Goal: Complete application form

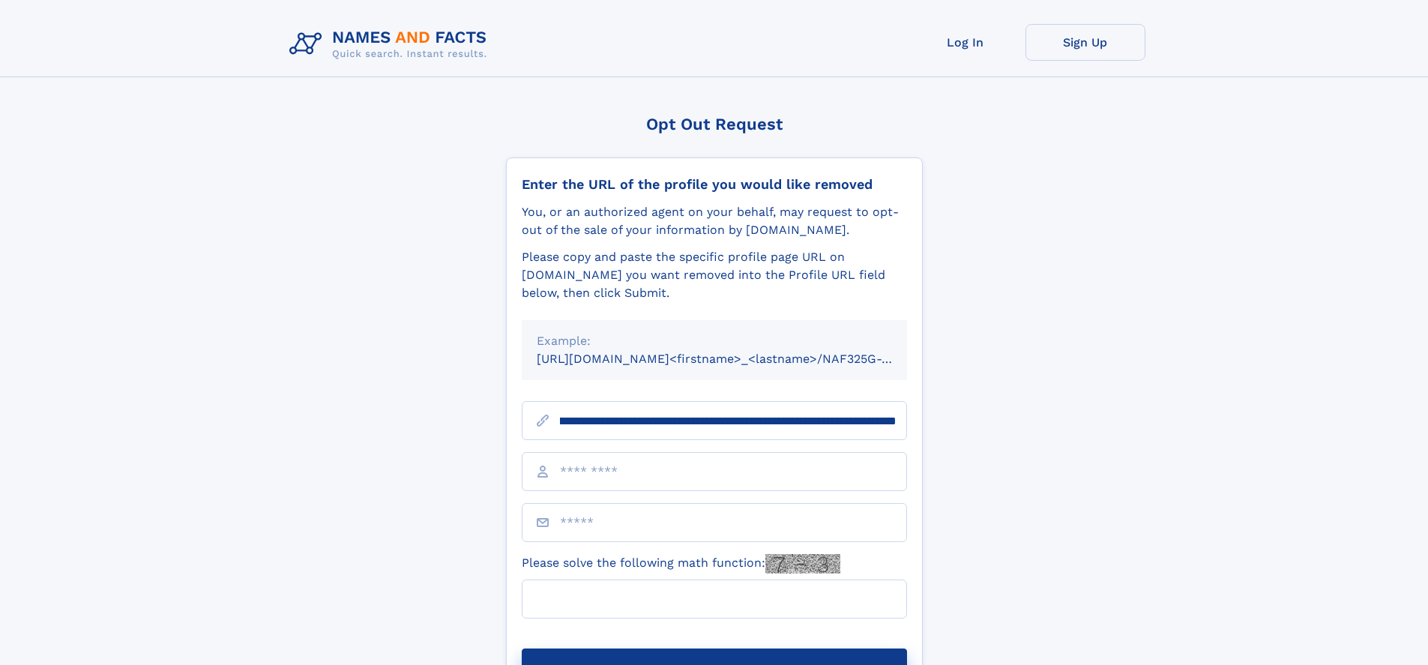
scroll to position [0, 168]
type input "**********"
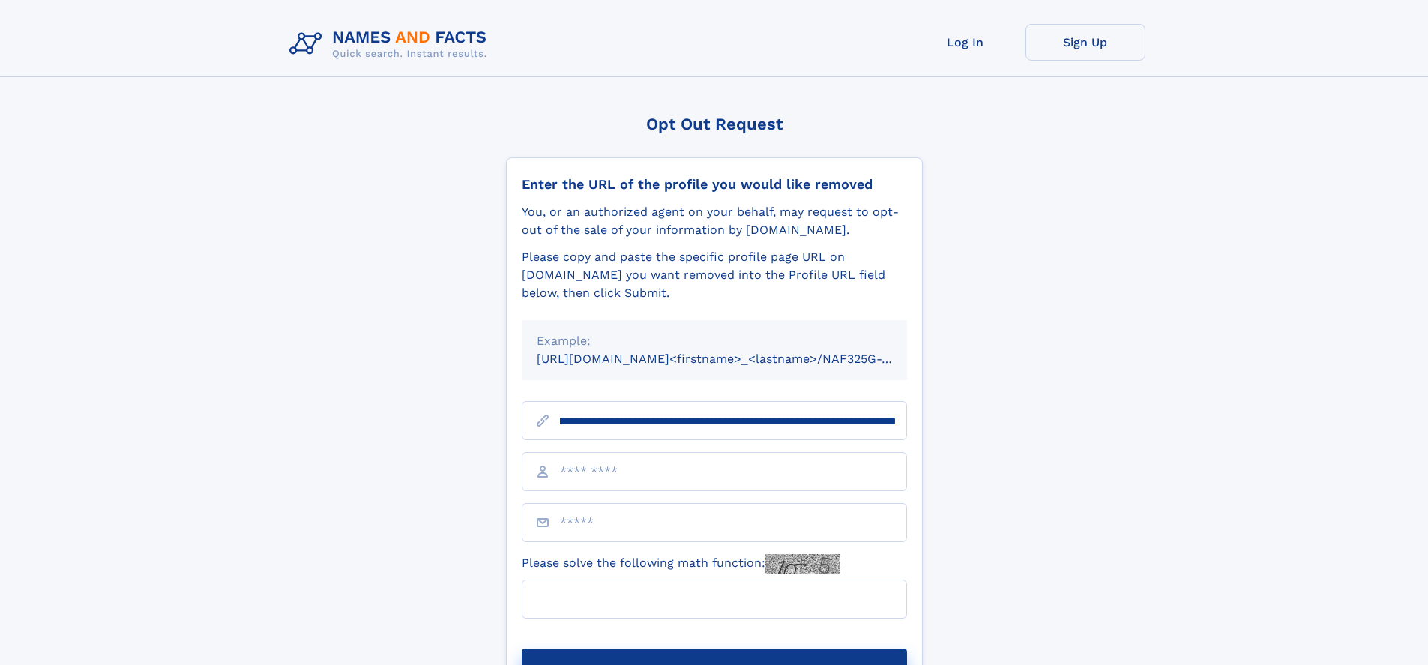
scroll to position [0, 168]
type input "**********"
